Goal: Find specific page/section: Find specific page/section

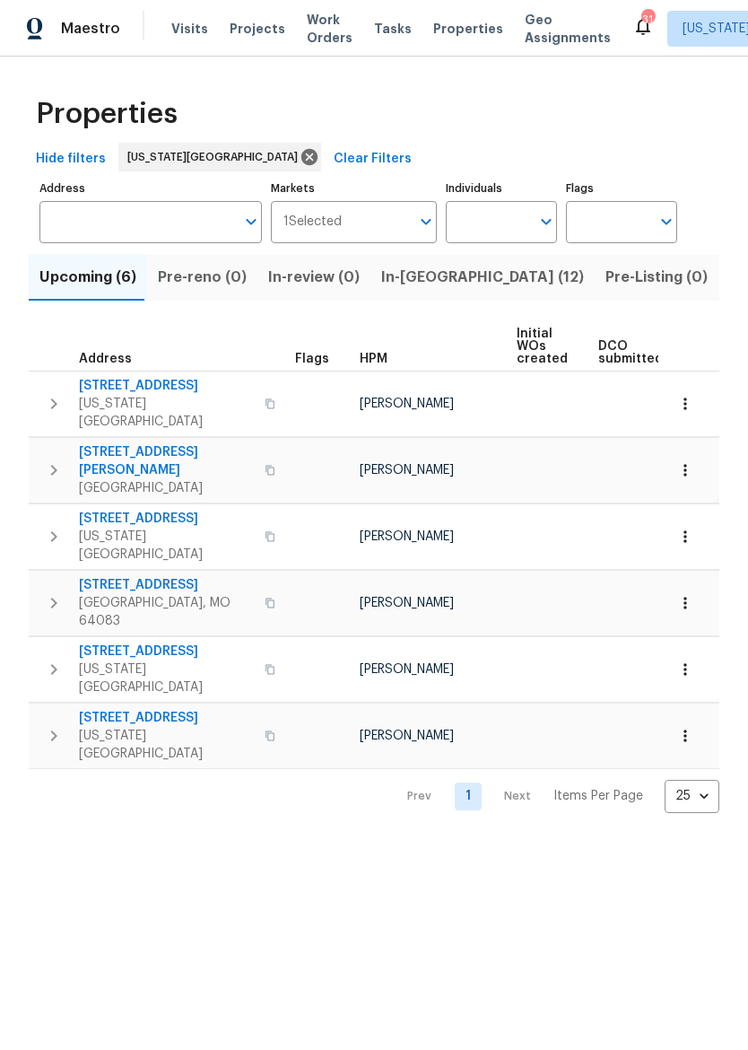
click at [403, 290] on span "In-[GEOGRAPHIC_DATA] (12)" at bounding box center [482, 277] width 203 height 25
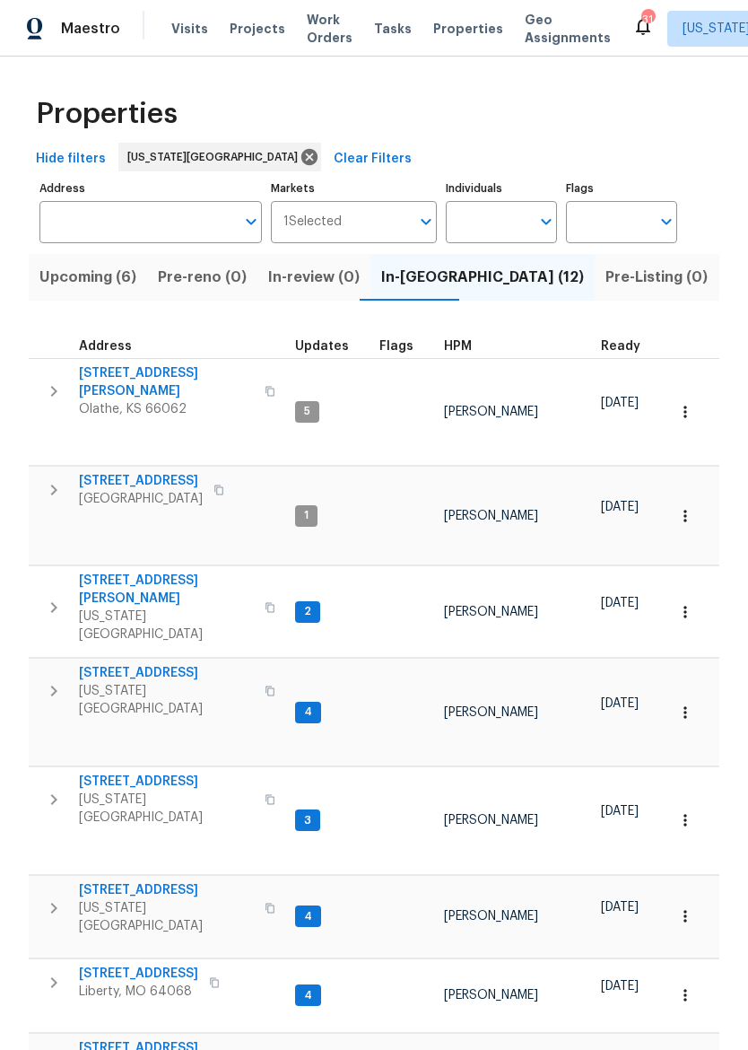
click at [124, 472] on span "[STREET_ADDRESS]" at bounding box center [141, 481] width 124 height 18
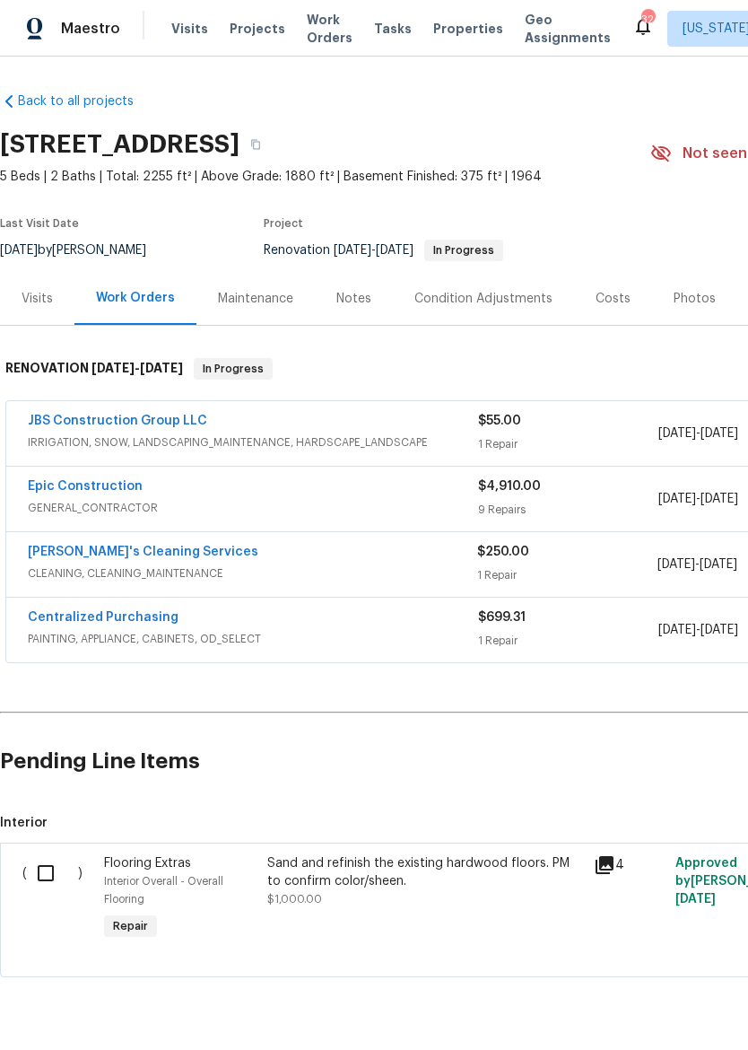
click at [442, 31] on span "Properties" at bounding box center [468, 29] width 70 height 18
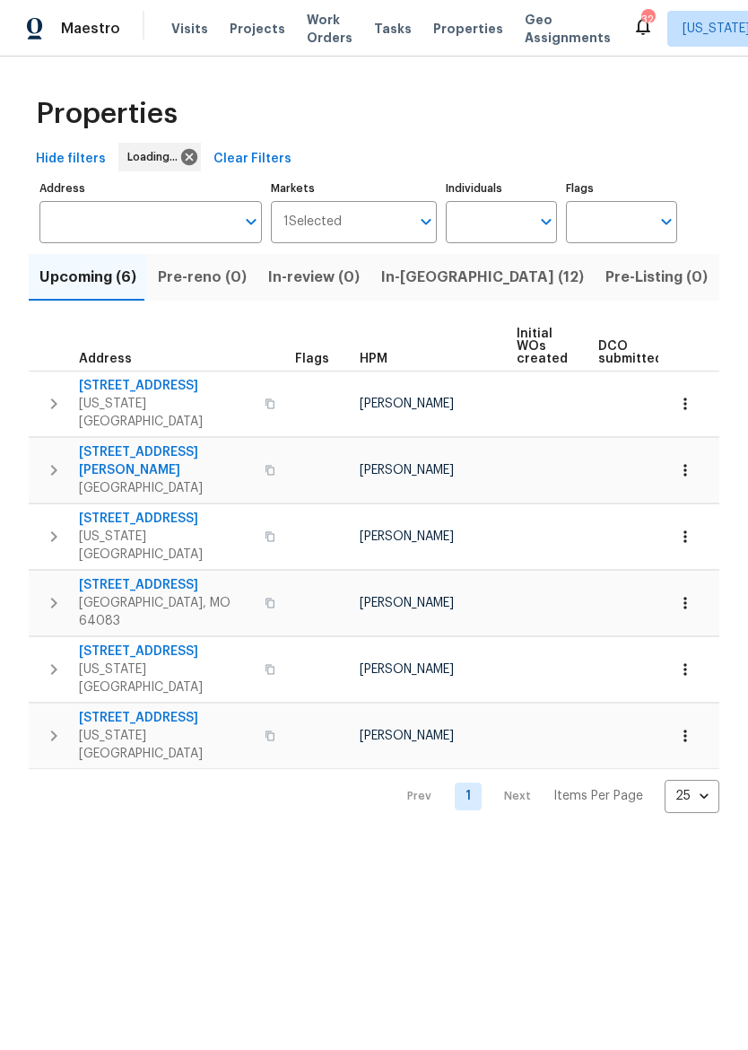
click at [319, 290] on span "In-review (0)" at bounding box center [314, 277] width 92 height 25
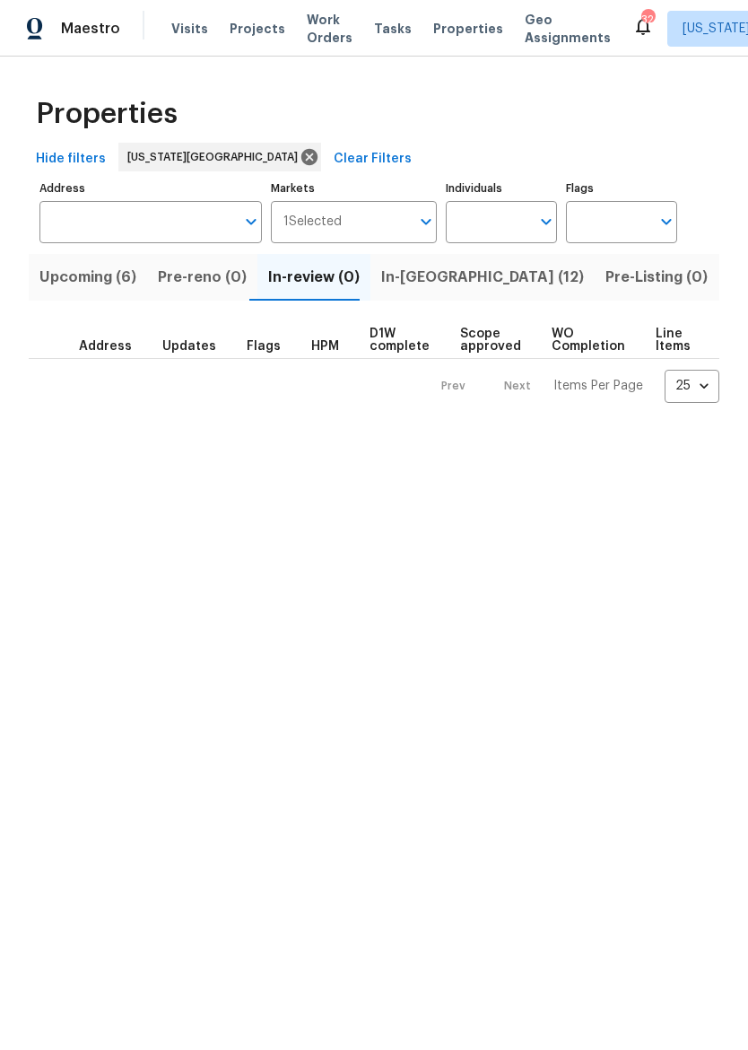
click at [444, 274] on span "In-reno (12)" at bounding box center [482, 277] width 203 height 25
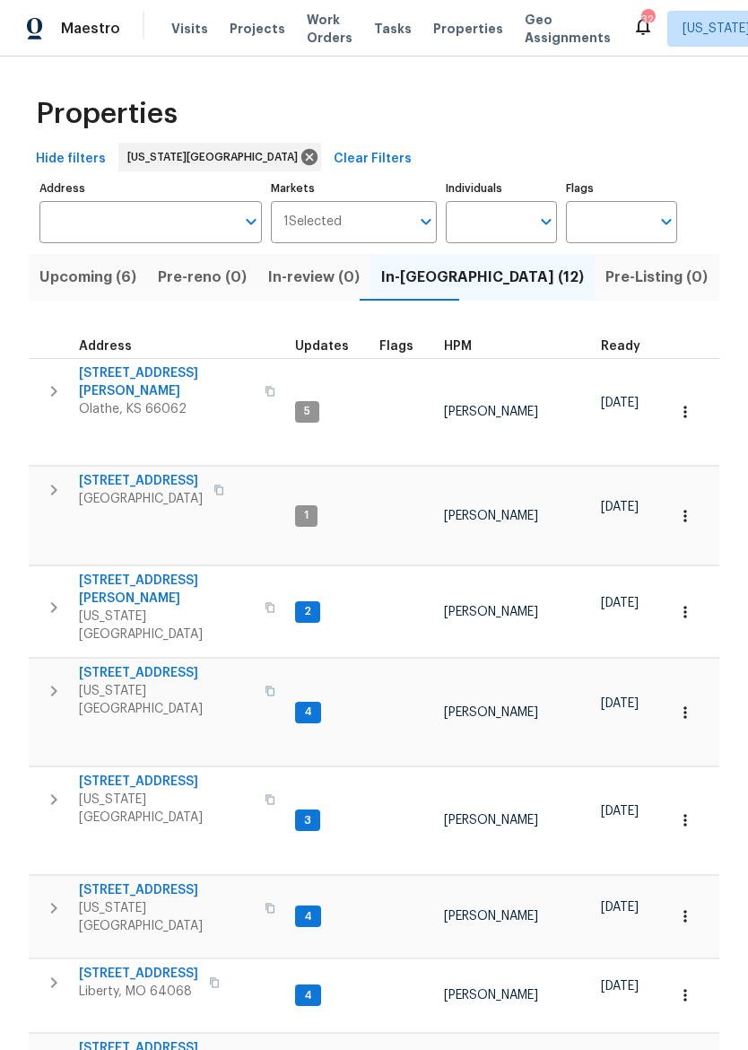
click at [49, 479] on icon "button" at bounding box center [54, 490] width 22 height 22
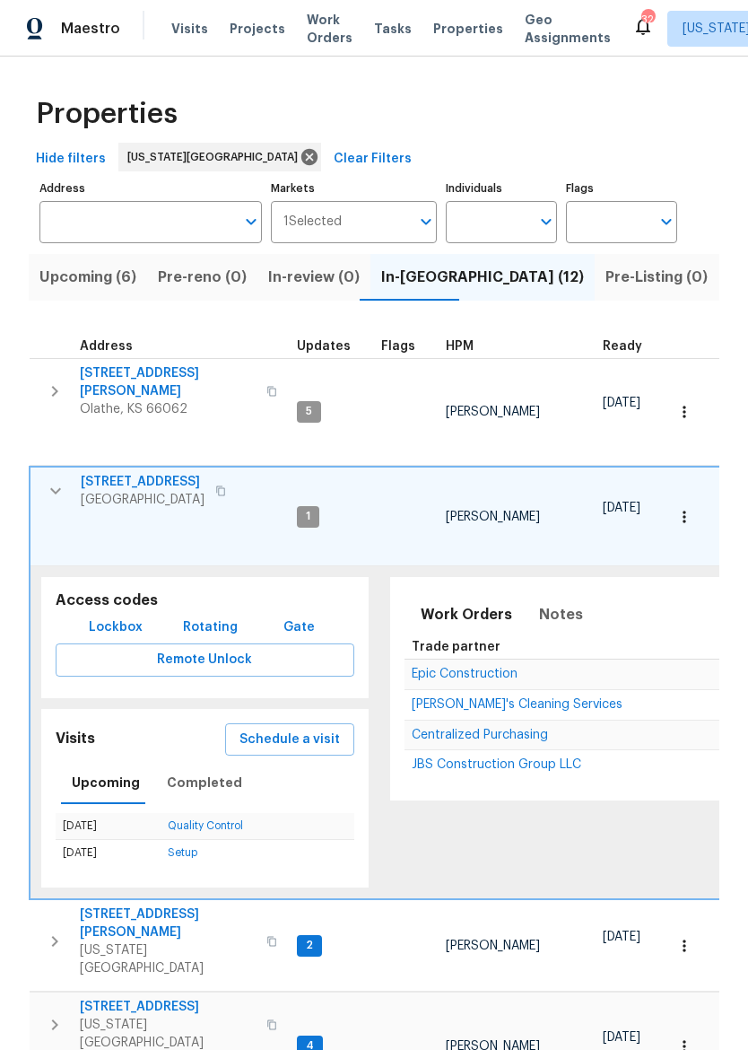
click at [109, 616] on span "Lockbox" at bounding box center [116, 627] width 54 height 22
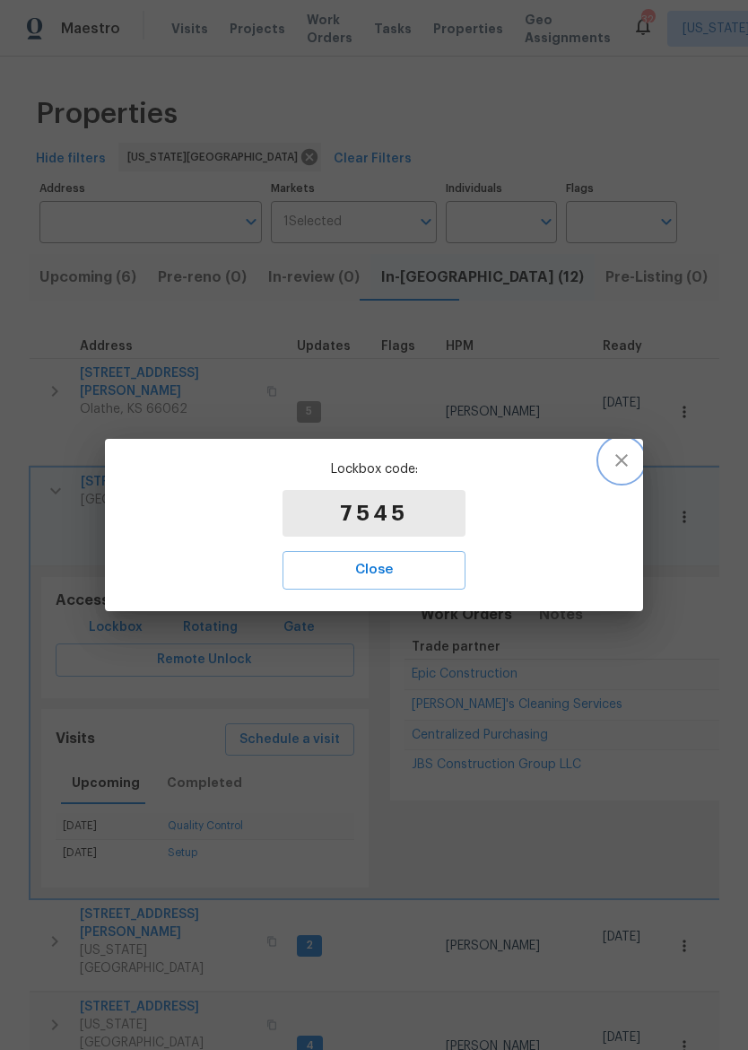
click at [630, 462] on icon "button" at bounding box center [622, 460] width 22 height 22
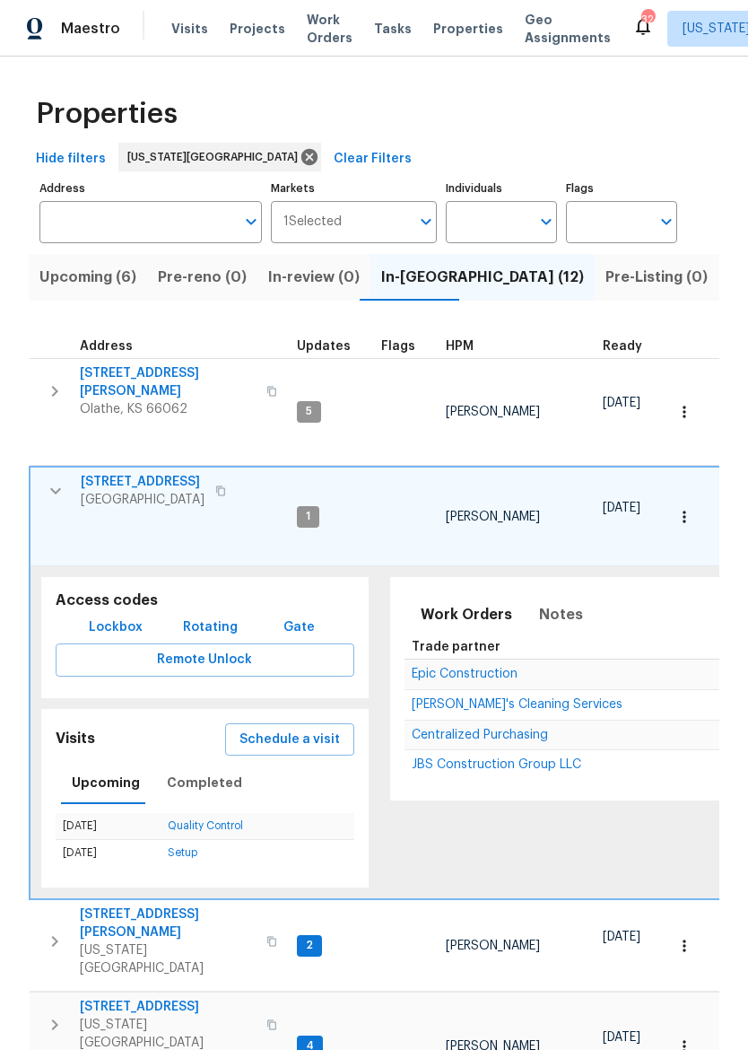
click at [170, 473] on span "[STREET_ADDRESS]" at bounding box center [143, 482] width 124 height 18
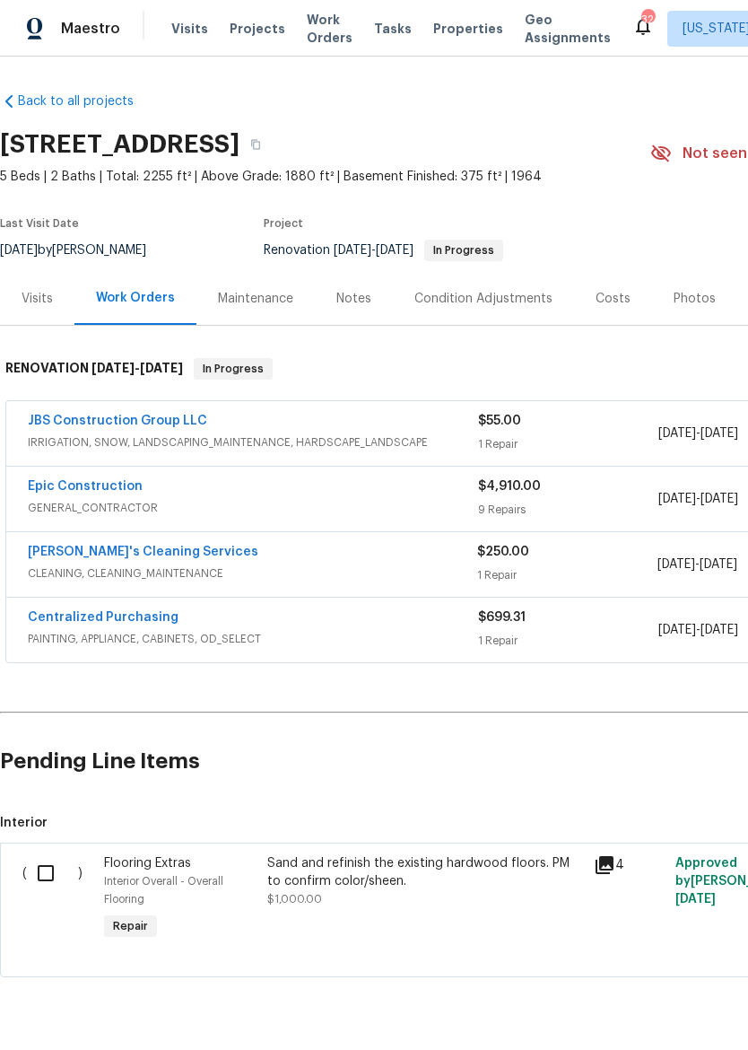
click at [106, 485] on link "Epic Construction" at bounding box center [85, 486] width 115 height 13
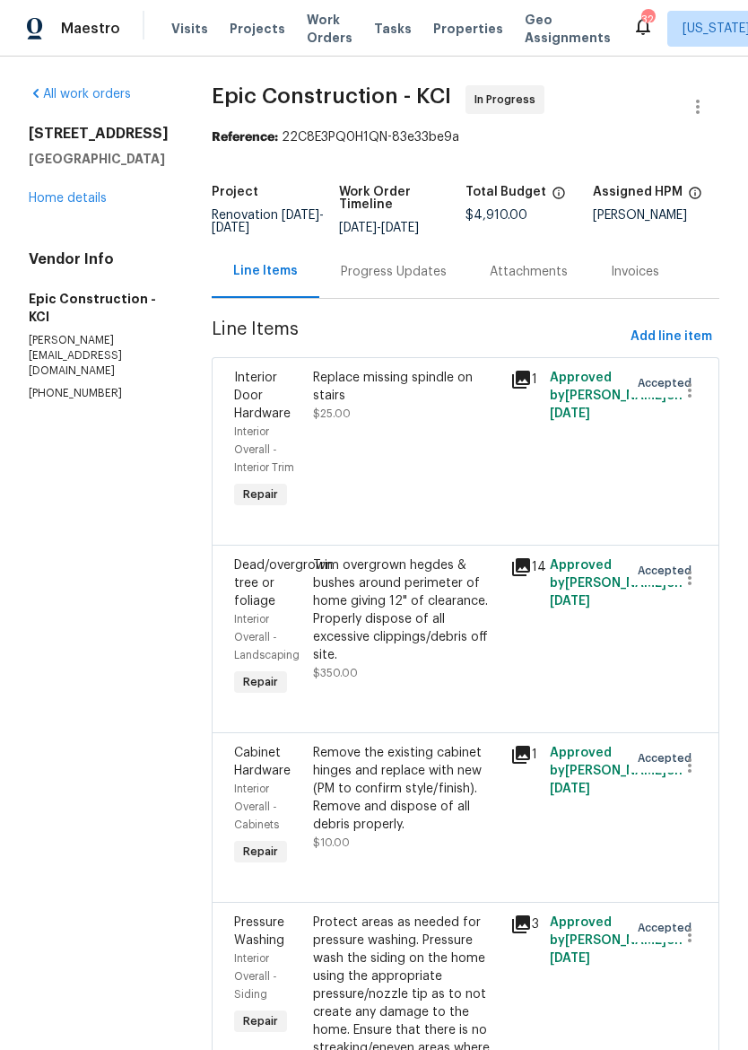
click at [78, 205] on link "Home details" at bounding box center [68, 198] width 78 height 13
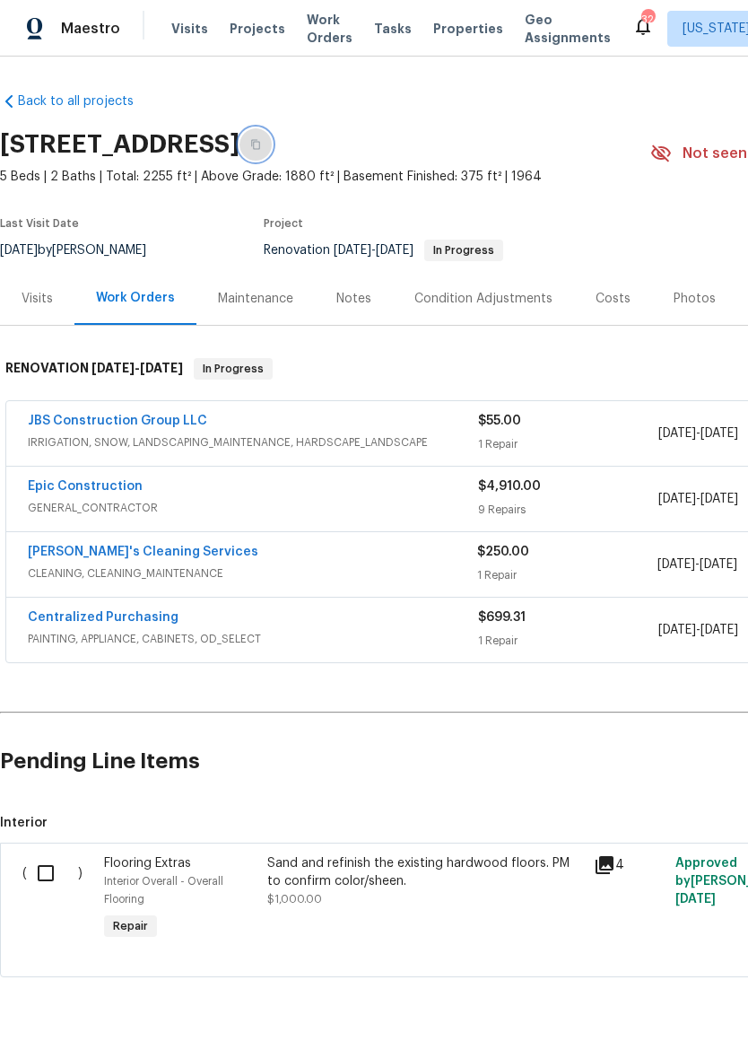
click at [261, 144] on icon "button" at bounding box center [255, 144] width 11 height 11
click at [70, 489] on link "Epic Construction" at bounding box center [85, 486] width 115 height 13
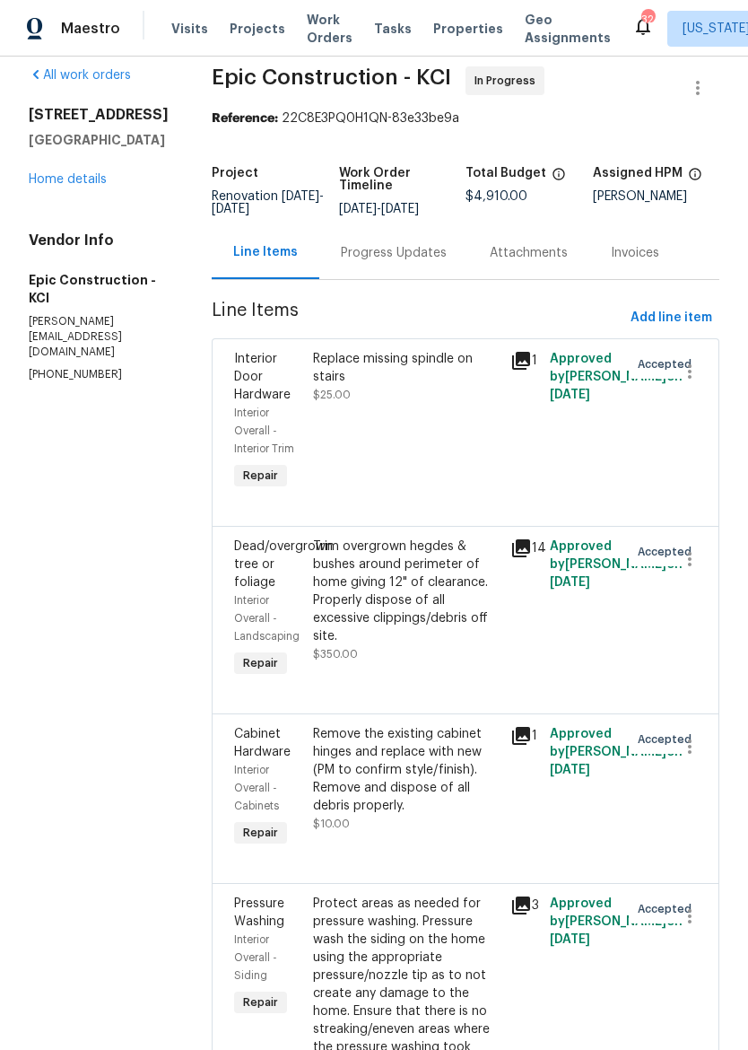
scroll to position [4, 0]
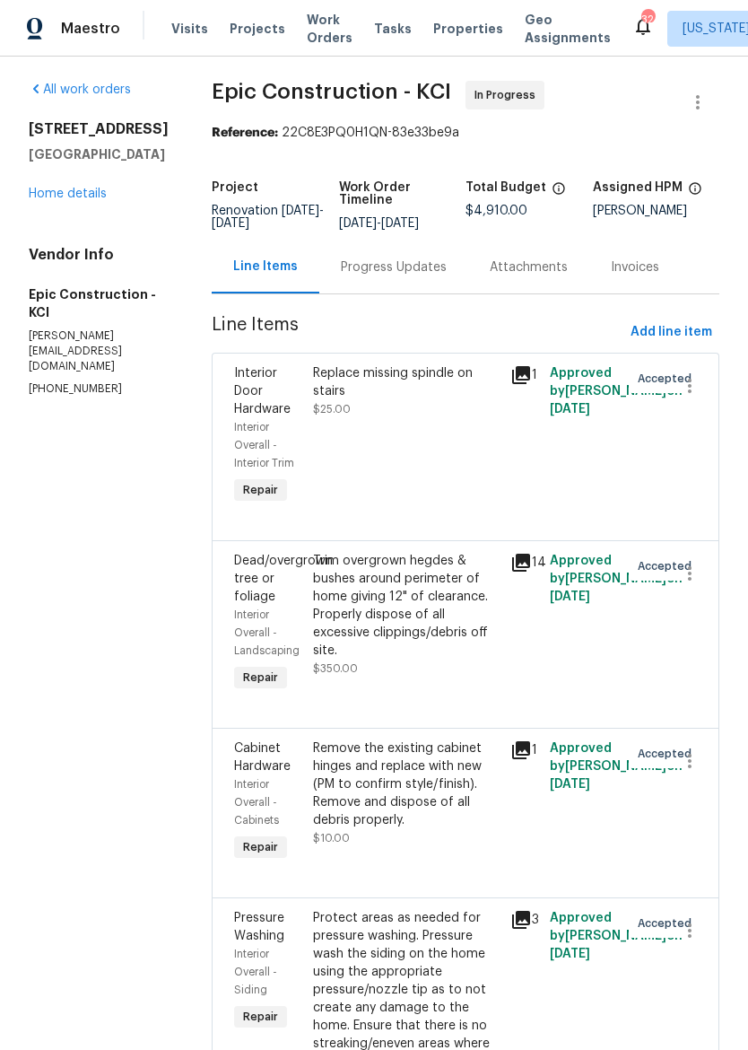
click at [85, 200] on link "Home details" at bounding box center [68, 193] width 78 height 13
